Goal: Find specific page/section: Find specific page/section

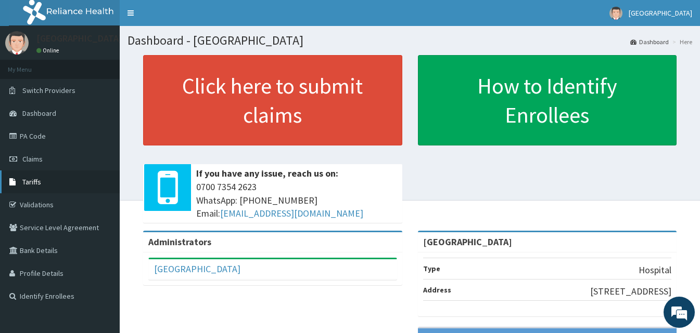
click at [50, 179] on link "Tariffs" at bounding box center [60, 182] width 120 height 23
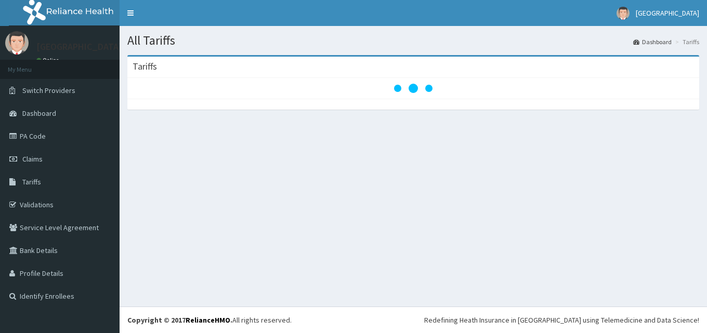
click at [509, 203] on div "All Tariffs Dashboard Tariffs [GEOGRAPHIC_DATA]" at bounding box center [414, 166] width 588 height 281
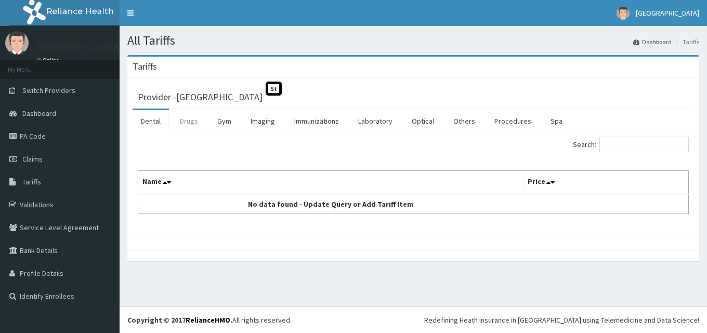
click at [185, 119] on link "Drugs" at bounding box center [189, 121] width 35 height 22
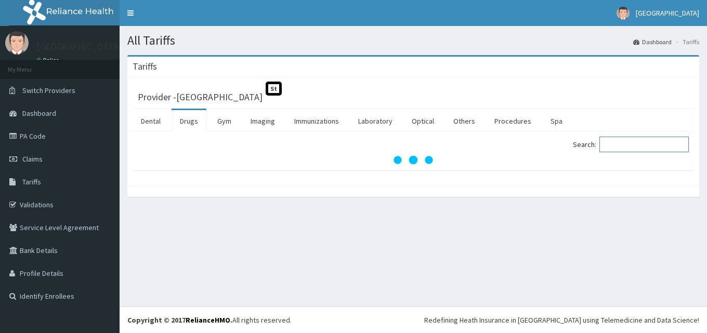
click at [626, 146] on input "Search:" at bounding box center [644, 145] width 89 height 16
type input "a"
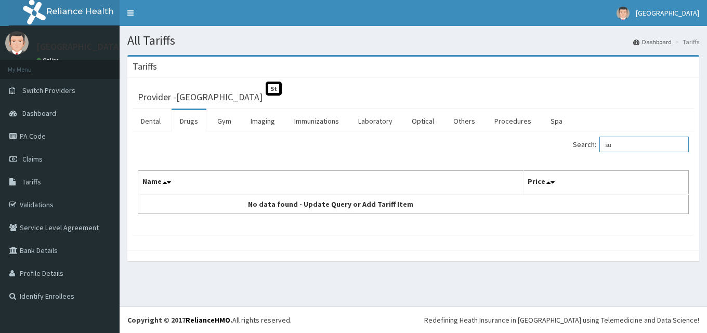
type input "s"
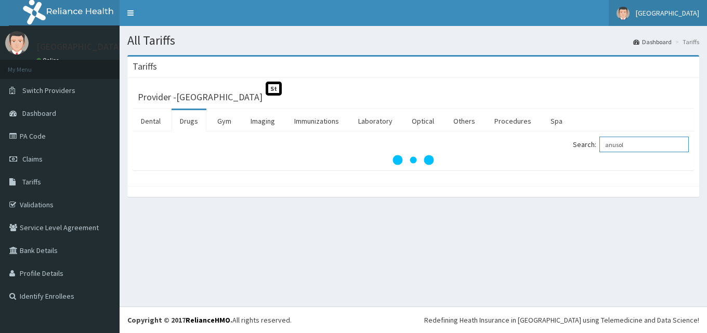
type input "anusol"
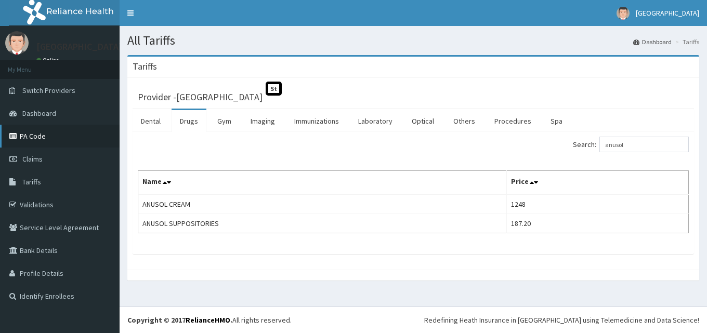
click at [55, 128] on link "PA Code" at bounding box center [60, 136] width 120 height 23
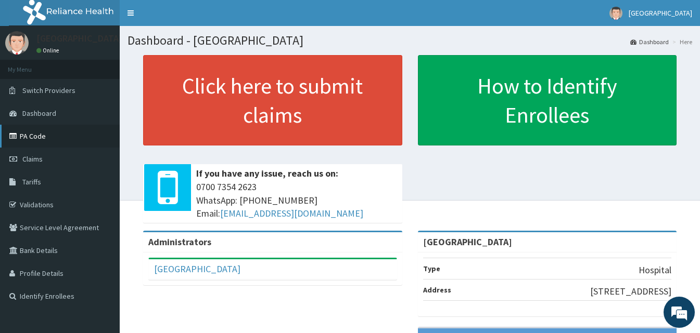
click at [35, 133] on link "PA Code" at bounding box center [60, 136] width 120 height 23
